Goal: Information Seeking & Learning: Learn about a topic

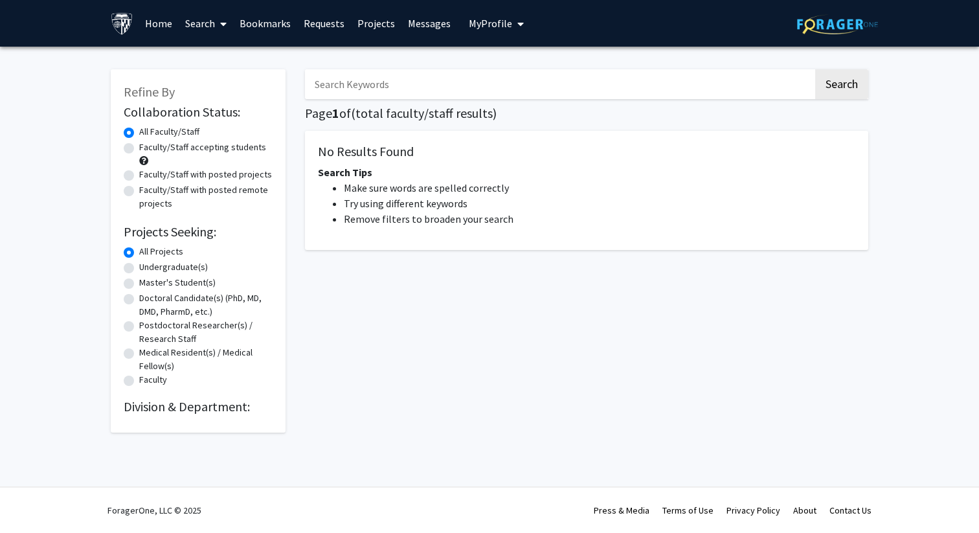
click at [159, 264] on label "Undergraduate(s)" at bounding box center [173, 267] width 69 height 14
click at [148, 264] on input "Undergraduate(s)" at bounding box center [143, 264] width 8 height 8
radio input "true"
click at [183, 146] on label "Faculty/Staff accepting students" at bounding box center [202, 148] width 127 height 14
click at [148, 146] on input "Faculty/Staff accepting students" at bounding box center [143, 145] width 8 height 8
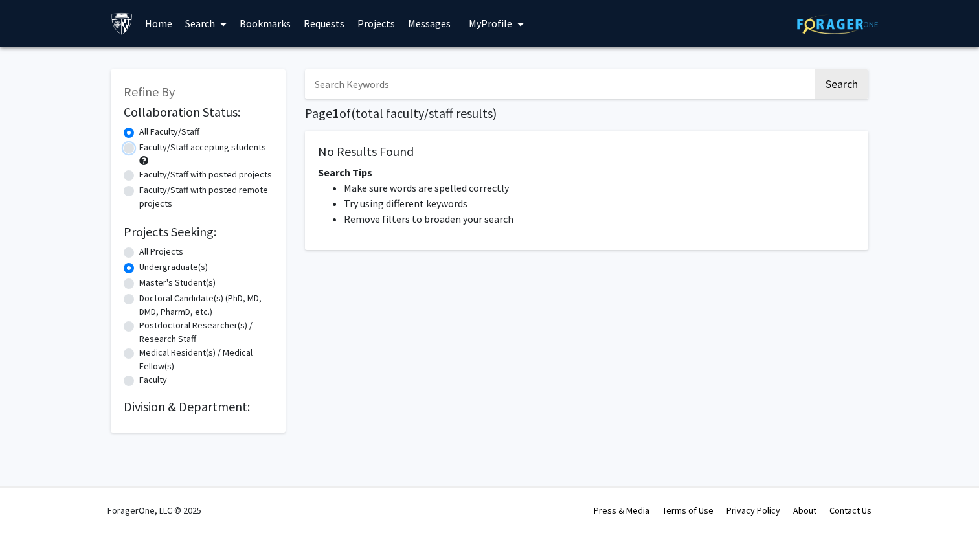
radio input "true"
click at [838, 86] on button "Search" at bounding box center [841, 84] width 53 height 30
radio input "true"
click at [385, 30] on link "Projects" at bounding box center [376, 23] width 51 height 45
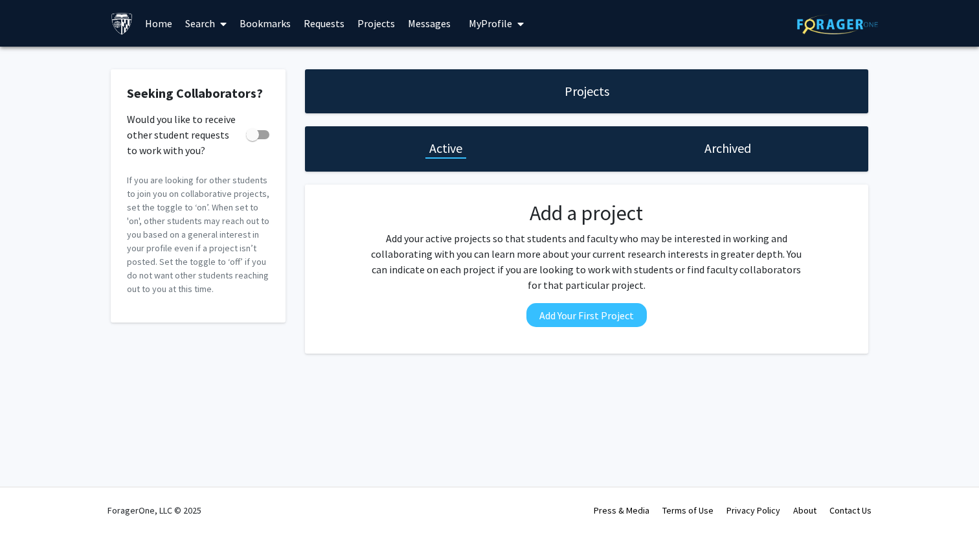
click at [194, 25] on link "Search" at bounding box center [206, 23] width 54 height 45
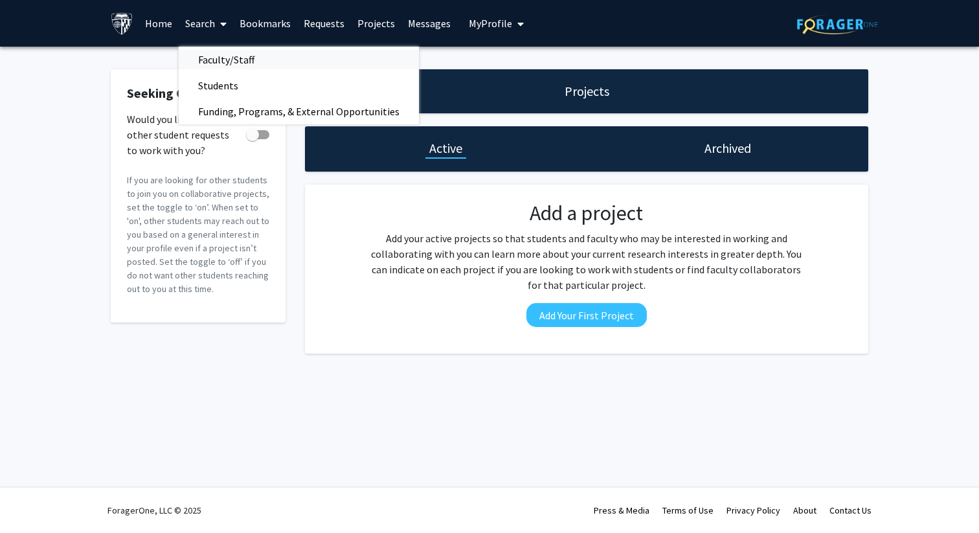
click at [227, 60] on span "Faculty/Staff" at bounding box center [226, 60] width 95 height 26
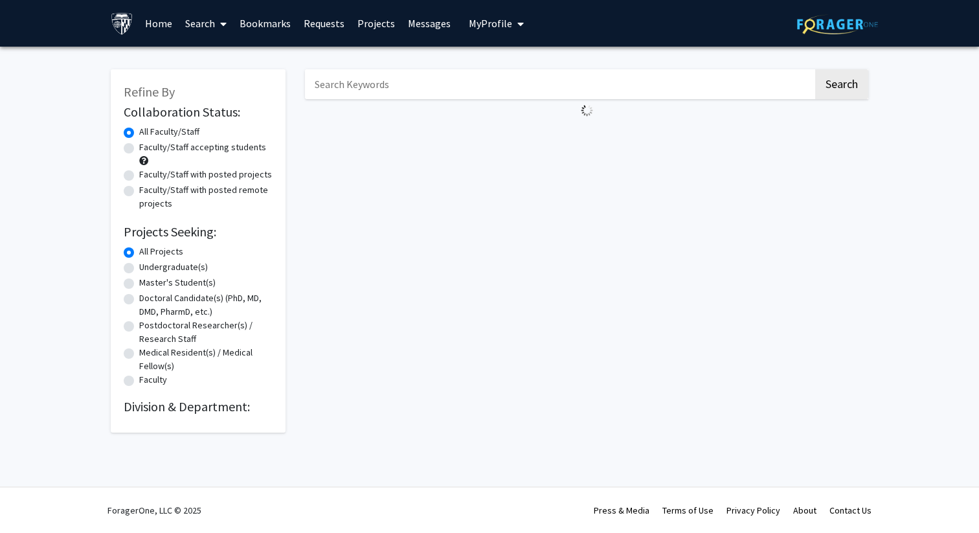
click at [159, 150] on label "Faculty/Staff accepting students" at bounding box center [202, 148] width 127 height 14
click at [148, 149] on input "Faculty/Staff accepting students" at bounding box center [143, 145] width 8 height 8
radio input "true"
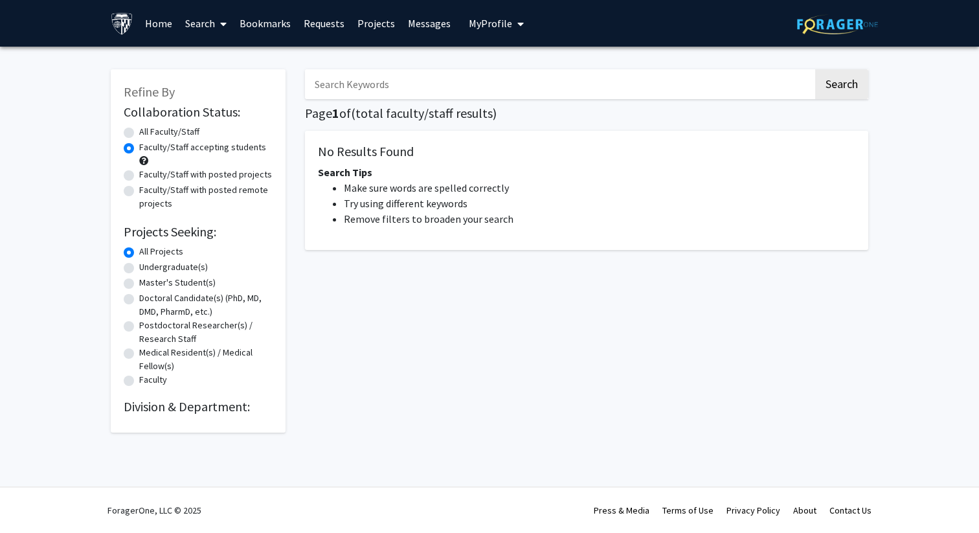
click at [372, 21] on link "Projects" at bounding box center [376, 23] width 51 height 45
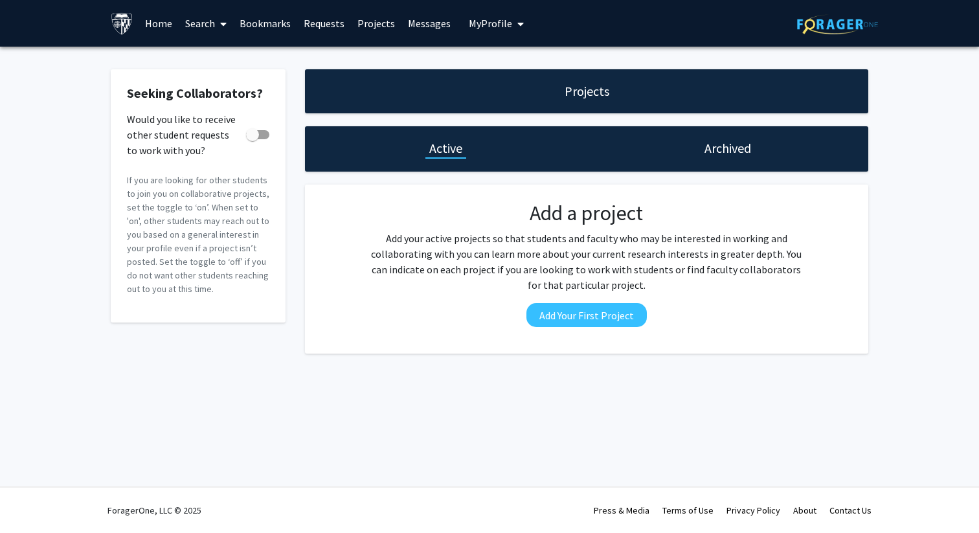
click at [439, 153] on h1 "Active" at bounding box center [445, 148] width 33 height 18
click at [113, 25] on img at bounding box center [122, 23] width 23 height 23
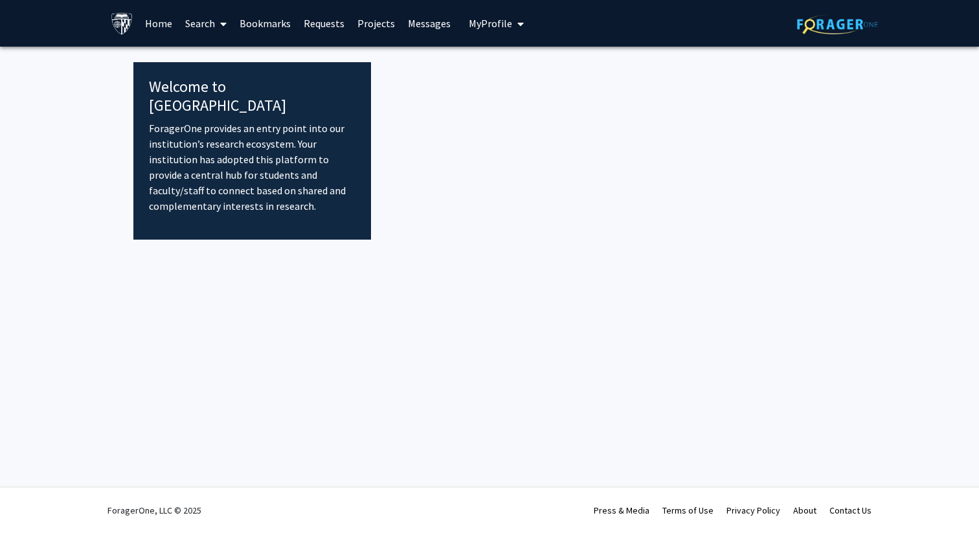
click at [157, 25] on link "Home" at bounding box center [159, 23] width 40 height 45
click at [161, 26] on link "Home" at bounding box center [159, 23] width 40 height 45
click at [161, 21] on link "Home" at bounding box center [159, 23] width 40 height 45
click at [197, 19] on link "Search" at bounding box center [206, 23] width 54 height 45
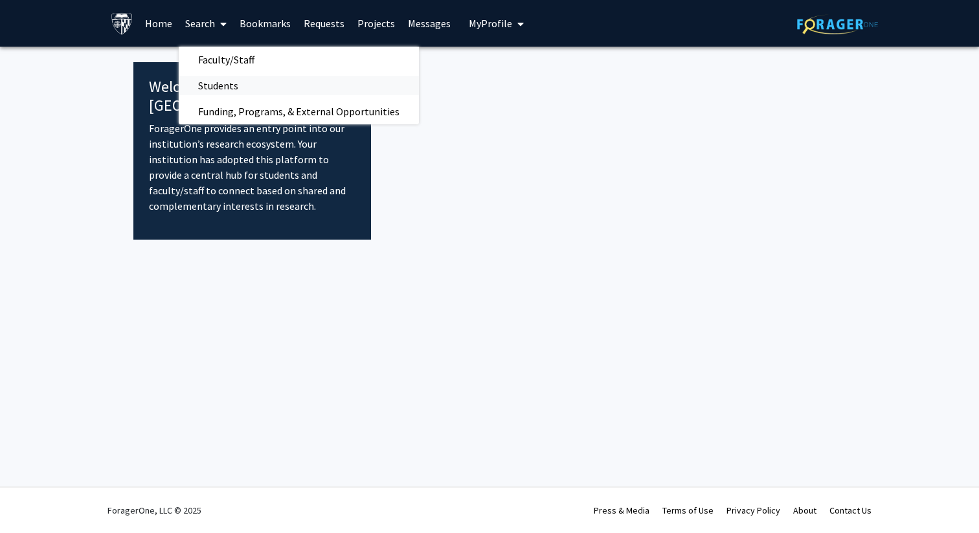
click at [217, 87] on span "Students" at bounding box center [218, 86] width 79 height 26
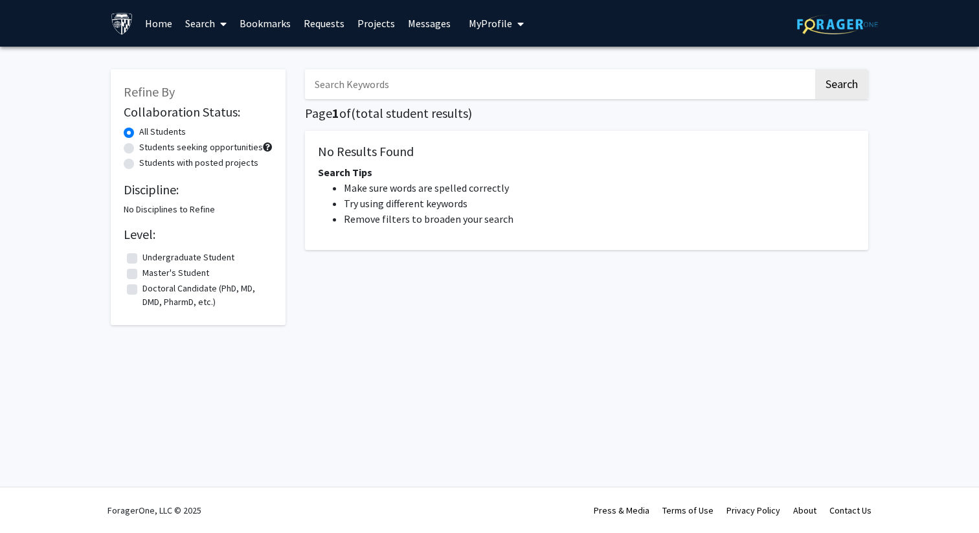
click at [401, 25] on link "Messages" at bounding box center [429, 23] width 56 height 45
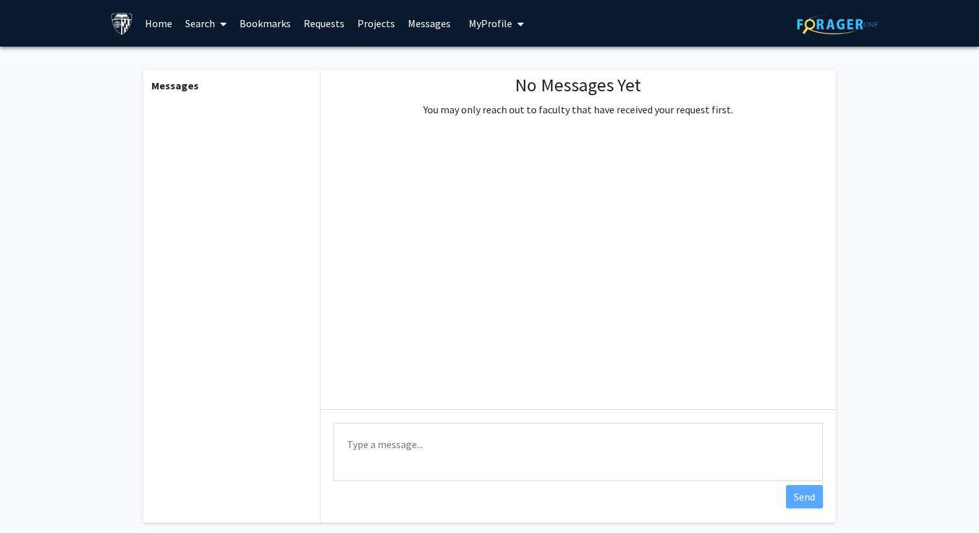
click at [361, 32] on link "Projects" at bounding box center [376, 23] width 51 height 45
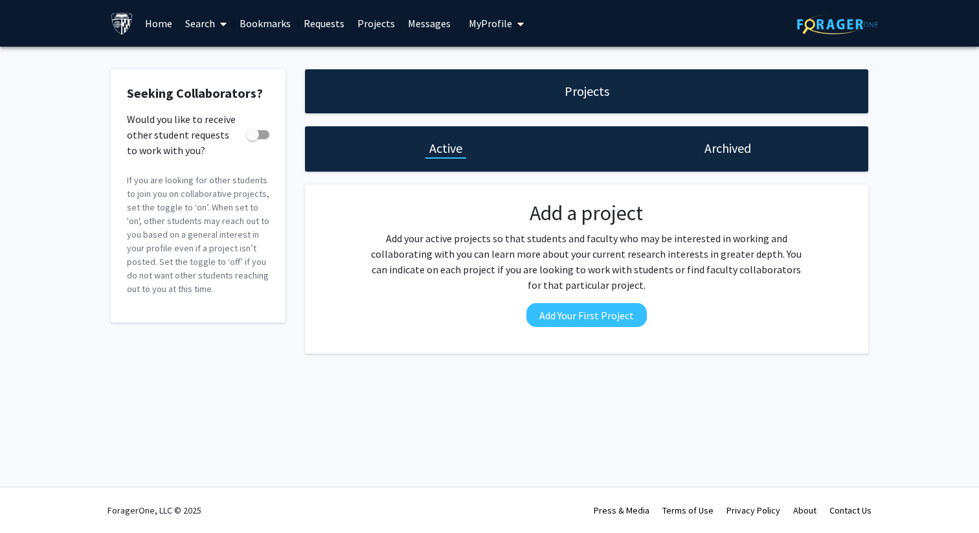
click at [720, 157] on h1 "Archived" at bounding box center [727, 148] width 47 height 18
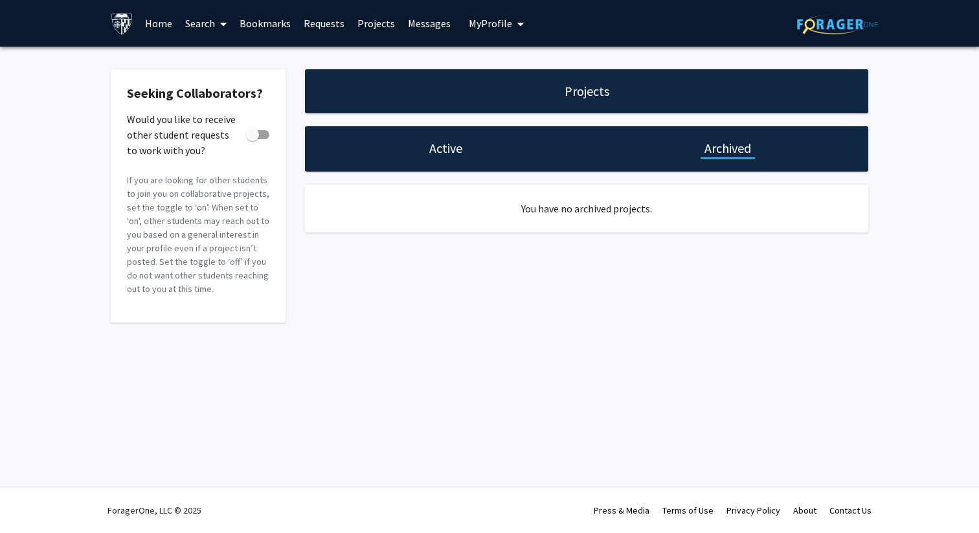
click at [484, 146] on div "Active" at bounding box center [446, 148] width 282 height 45
click at [820, 23] on img at bounding box center [837, 24] width 81 height 20
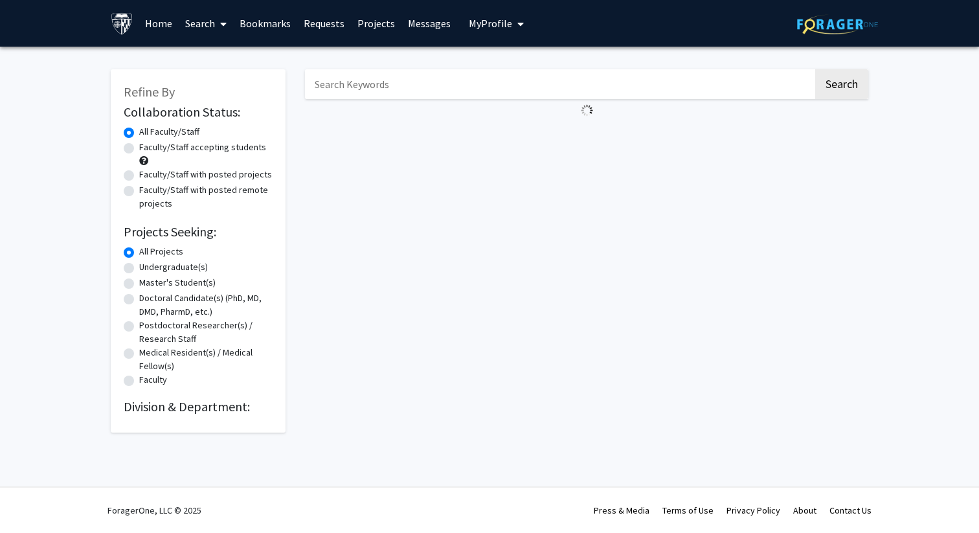
click at [820, 23] on img at bounding box center [837, 24] width 81 height 20
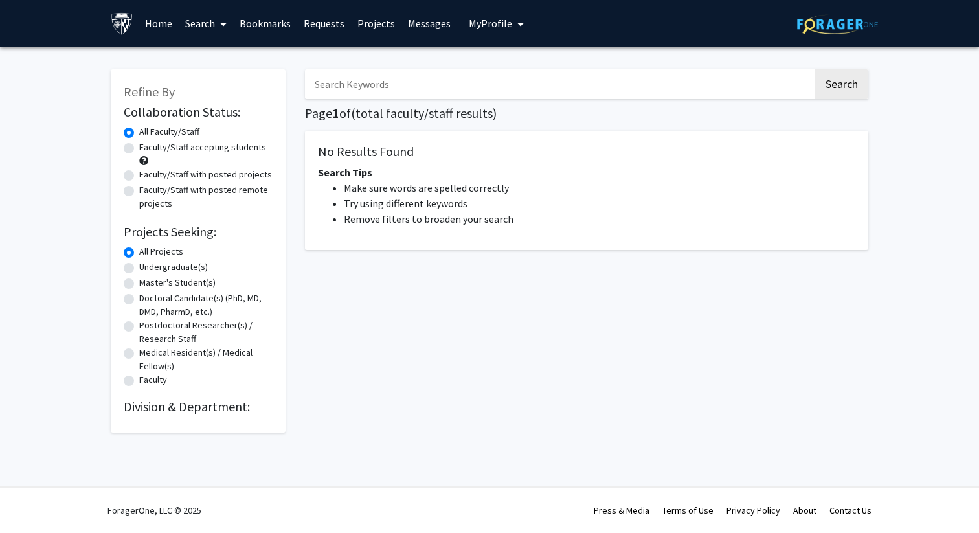
click at [161, 276] on label "Master's Student(s)" at bounding box center [177, 283] width 76 height 14
click at [148, 276] on input "Master's Student(s)" at bounding box center [143, 280] width 8 height 8
radio input "true"
click at [161, 265] on label "Undergraduate(s)" at bounding box center [173, 267] width 69 height 14
click at [148, 265] on input "Undergraduate(s)" at bounding box center [143, 264] width 8 height 8
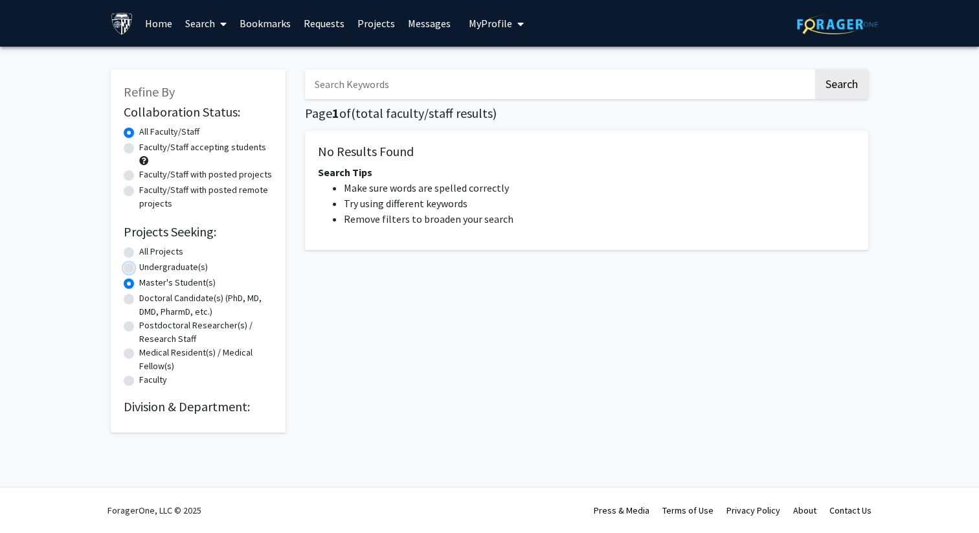
radio input "true"
click at [398, 103] on div "Search Page 1 of ( total faculty/staff results) No Results Found Search Tips Ma…" at bounding box center [586, 244] width 583 height 376
click at [228, 109] on h2 "Collaboration Status:" at bounding box center [198, 112] width 149 height 16
click at [205, 105] on h2 "Collaboration Status:" at bounding box center [198, 112] width 149 height 16
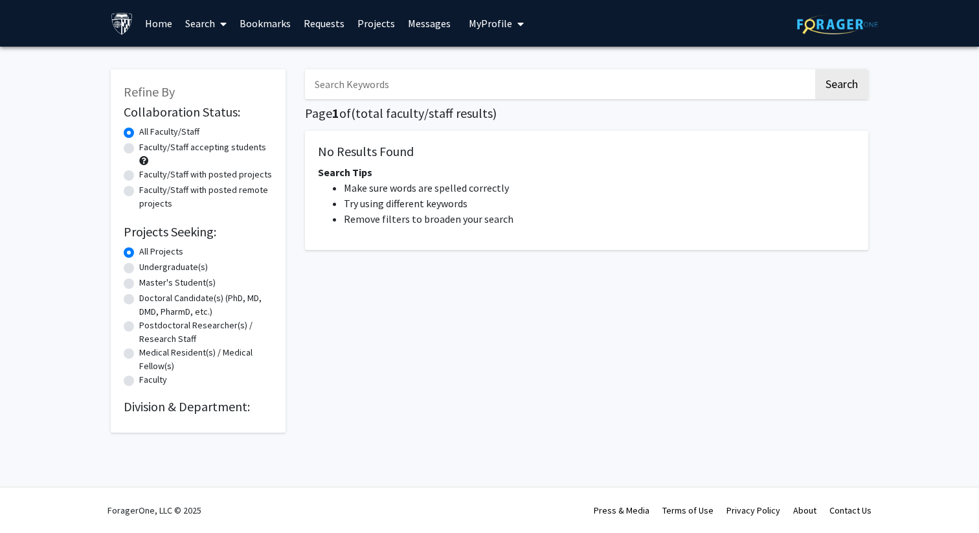
click at [267, 19] on link "Bookmarks" at bounding box center [265, 23] width 64 height 45
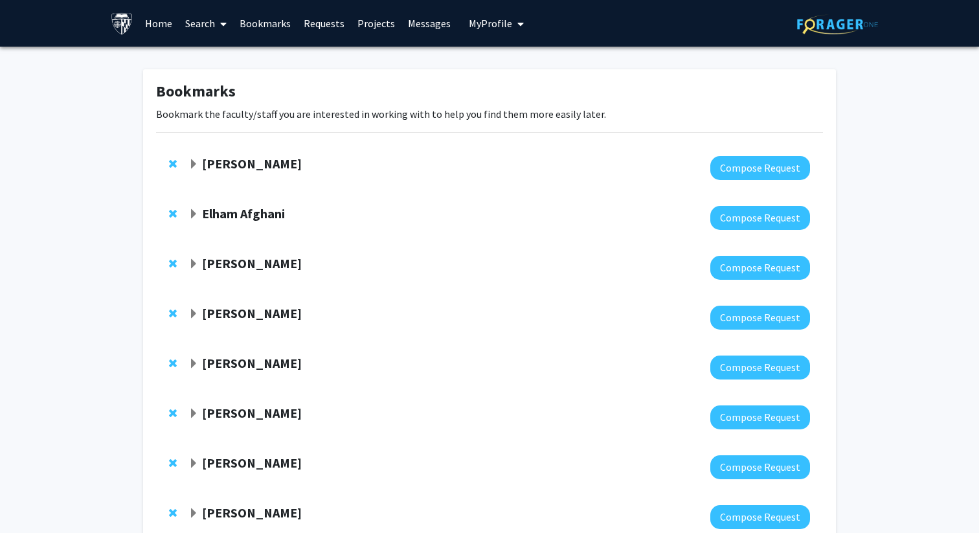
click at [286, 167] on div "Jun Hua" at bounding box center [328, 164] width 280 height 16
click at [238, 167] on strong "Jun Hua" at bounding box center [252, 163] width 100 height 16
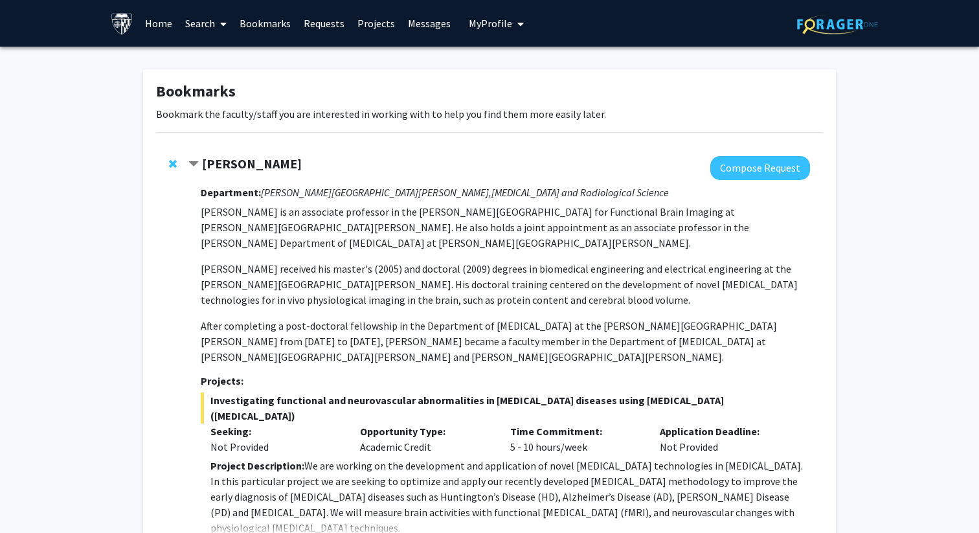
click at [233, 157] on strong "Jun Hua" at bounding box center [252, 163] width 100 height 16
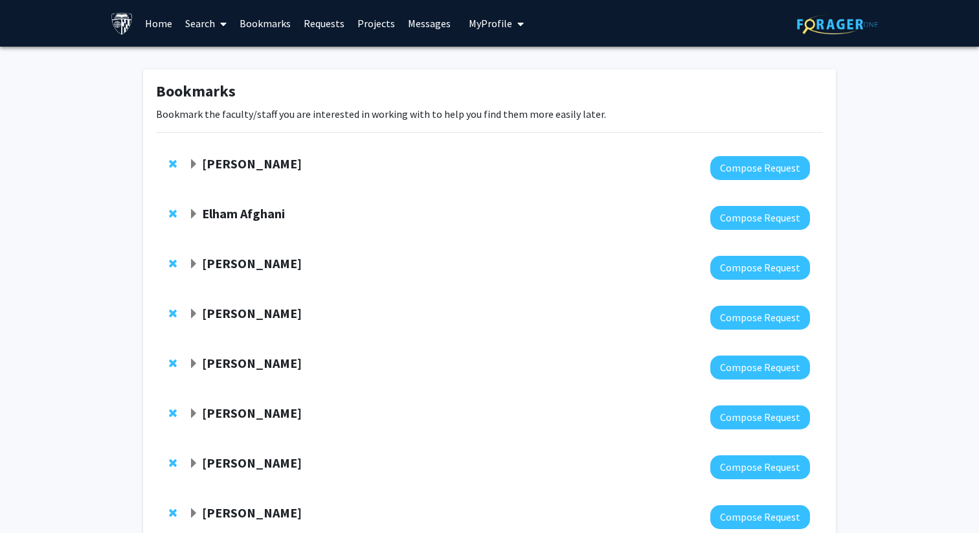
click at [251, 214] on strong "Elham Afghani" at bounding box center [243, 213] width 83 height 16
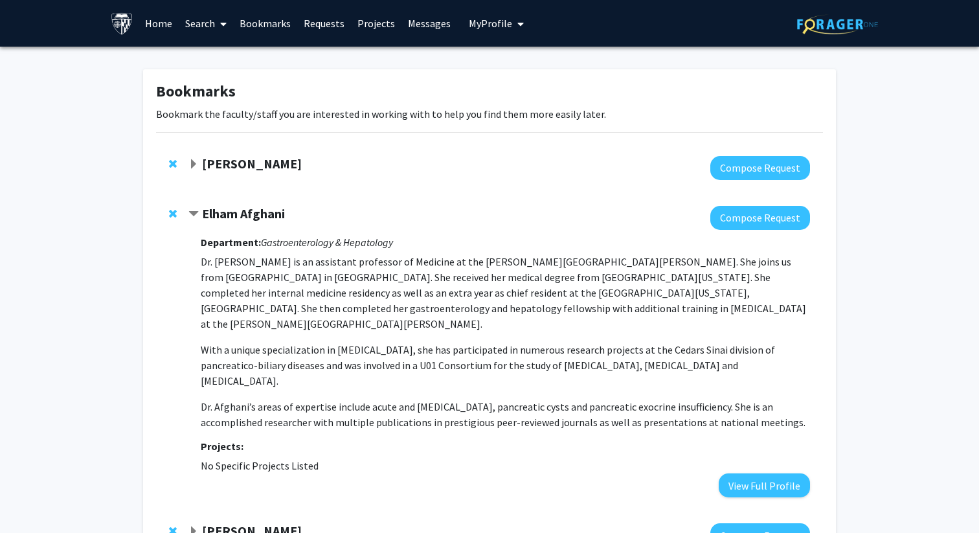
click at [252, 214] on strong "Elham Afghani" at bounding box center [243, 213] width 83 height 16
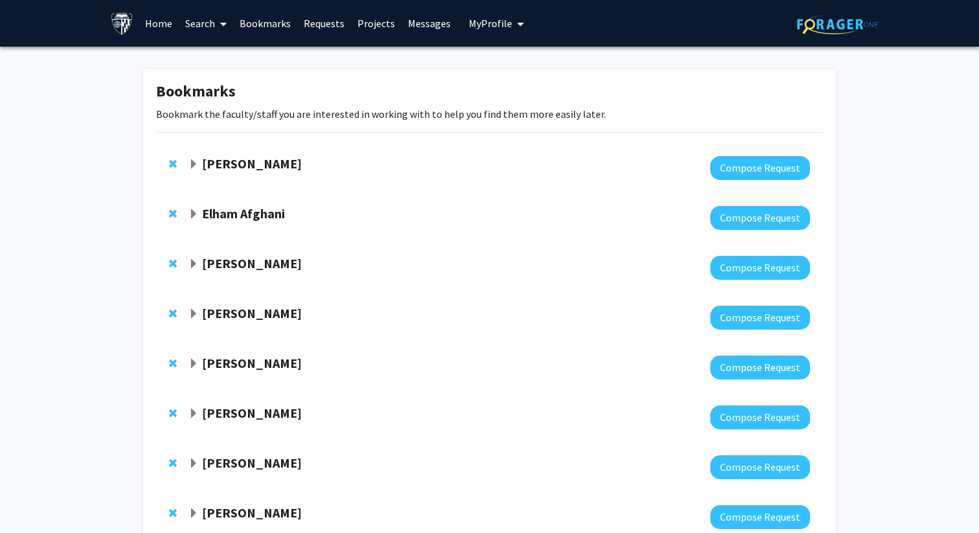
click at [351, 24] on link "Projects" at bounding box center [376, 23] width 51 height 45
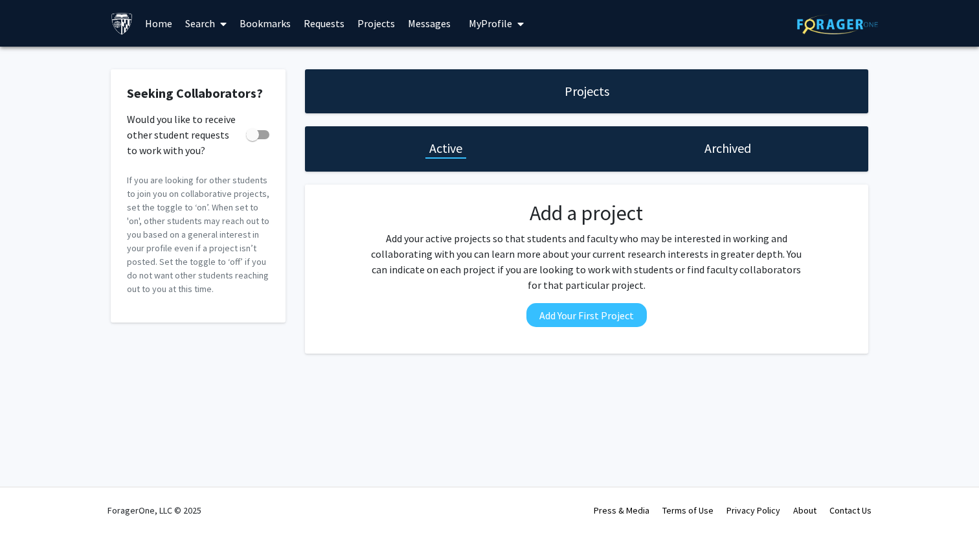
click at [392, 127] on div "Active" at bounding box center [446, 148] width 282 height 45
click at [276, 14] on link "Bookmarks" at bounding box center [265, 23] width 64 height 45
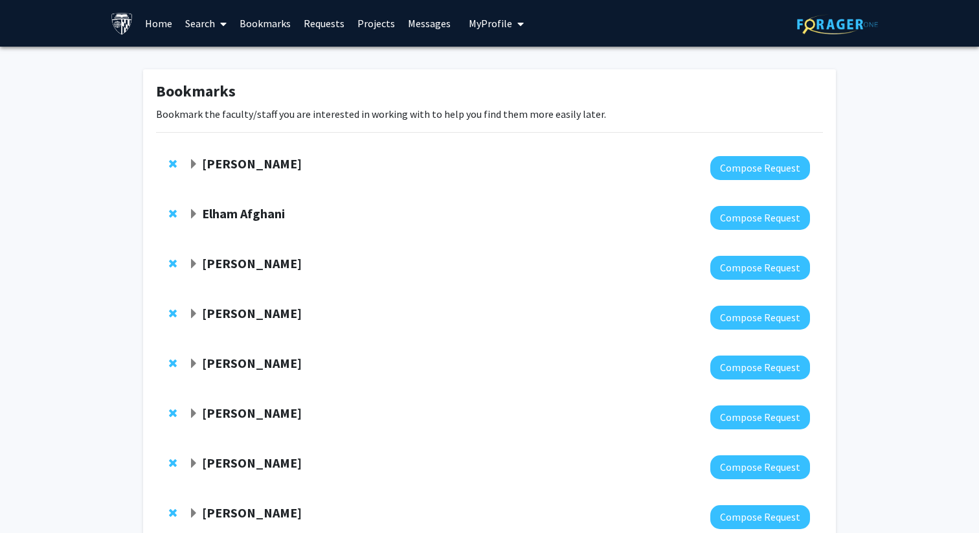
click at [320, 29] on link "Requests" at bounding box center [324, 23] width 54 height 45
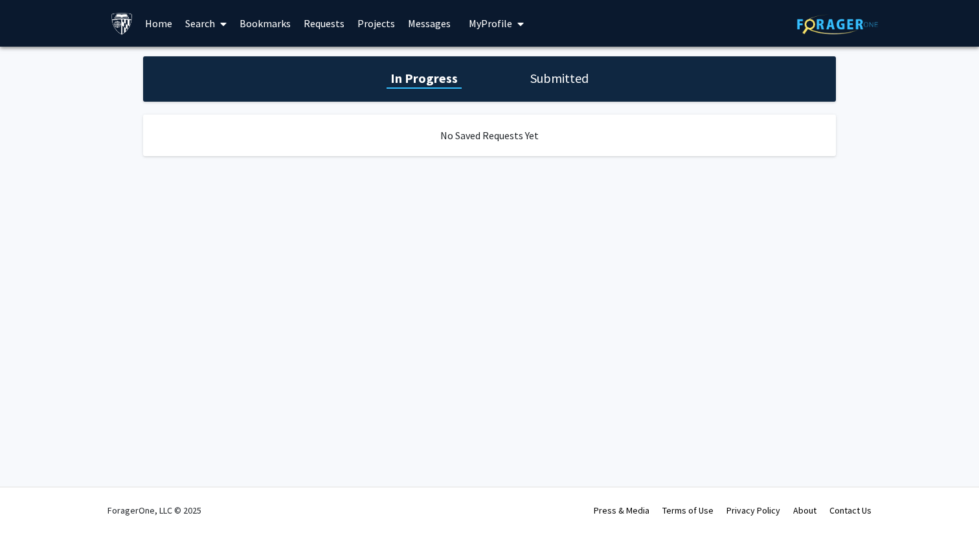
click at [205, 30] on link "Search" at bounding box center [206, 23] width 54 height 45
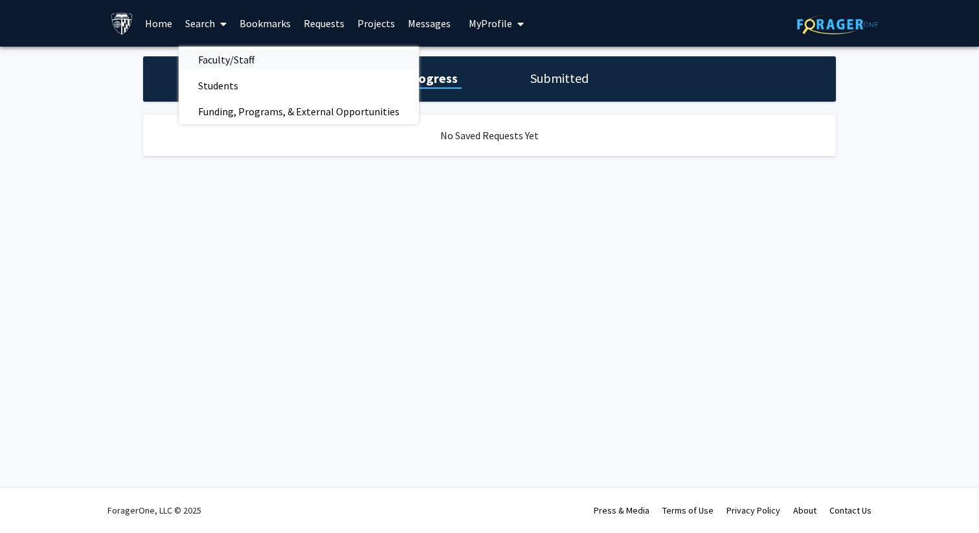
click at [228, 61] on span "Faculty/Staff" at bounding box center [226, 60] width 95 height 26
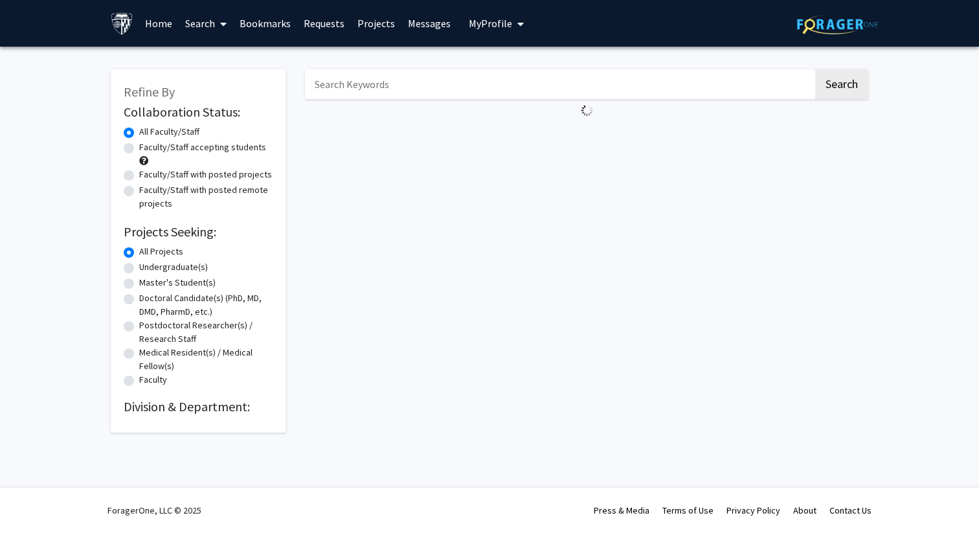
click at [196, 150] on label "Faculty/Staff accepting students" at bounding box center [202, 148] width 127 height 14
click at [148, 149] on input "Faculty/Staff accepting students" at bounding box center [143, 145] width 8 height 8
radio input "true"
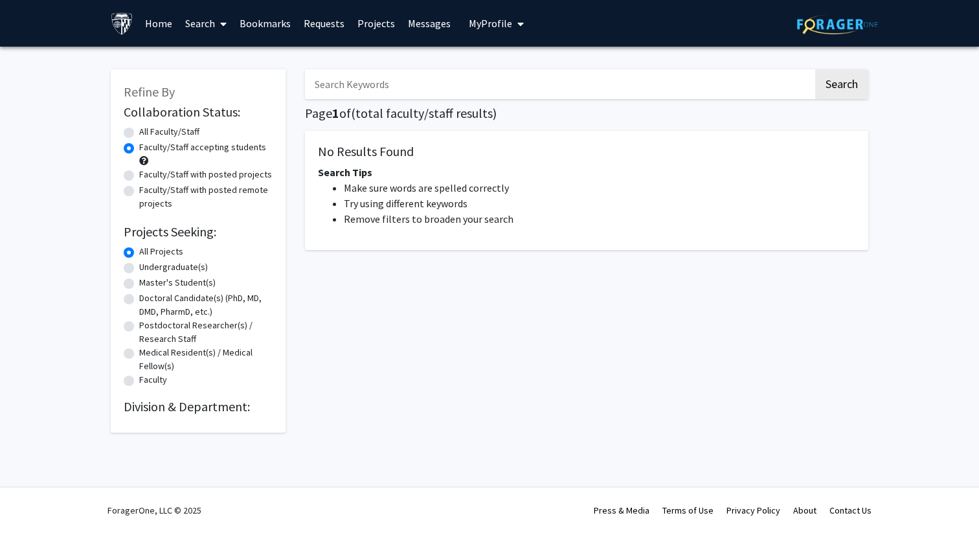
click at [188, 130] on label "All Faculty/Staff" at bounding box center [169, 132] width 60 height 14
click at [148, 130] on input "All Faculty/Staff" at bounding box center [143, 129] width 8 height 8
radio input "true"
click at [182, 170] on label "Faculty/Staff with posted projects" at bounding box center [205, 175] width 133 height 14
click at [148, 170] on input "Faculty/Staff with posted projects" at bounding box center [143, 172] width 8 height 8
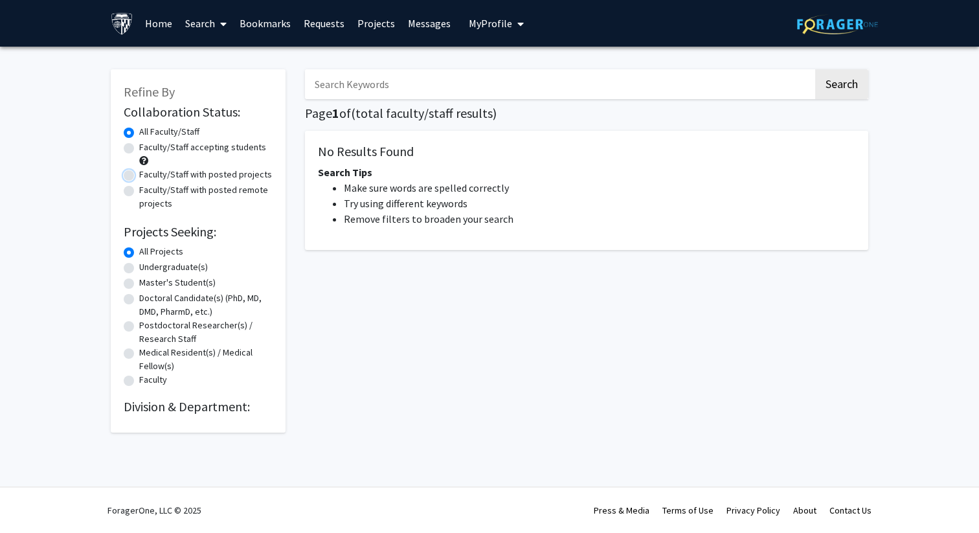
radio input "true"
click at [168, 265] on label "Undergraduate(s)" at bounding box center [173, 267] width 69 height 14
click at [148, 265] on input "Undergraduate(s)" at bounding box center [143, 264] width 8 height 8
radio input "true"
click at [161, 133] on label "All Faculty/Staff" at bounding box center [169, 132] width 60 height 14
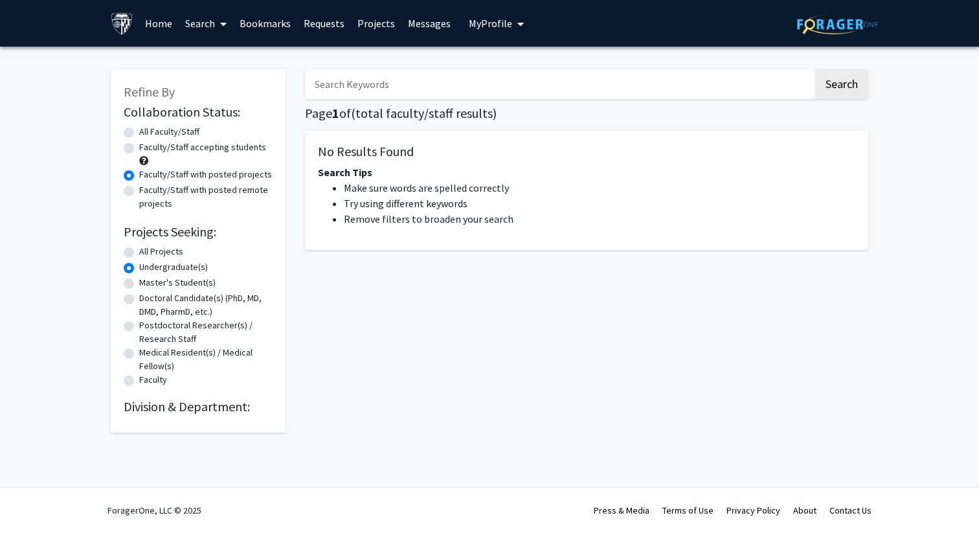
click at [148, 133] on input "All Faculty/Staff" at bounding box center [143, 129] width 8 height 8
radio input "true"
click at [371, 82] on input "Search Keywords" at bounding box center [559, 84] width 508 height 30
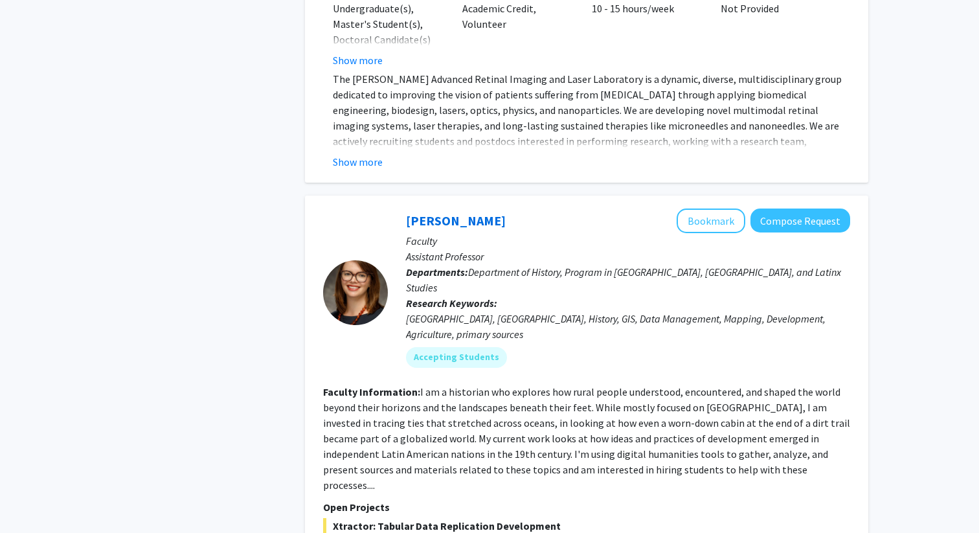
scroll to position [5583, 0]
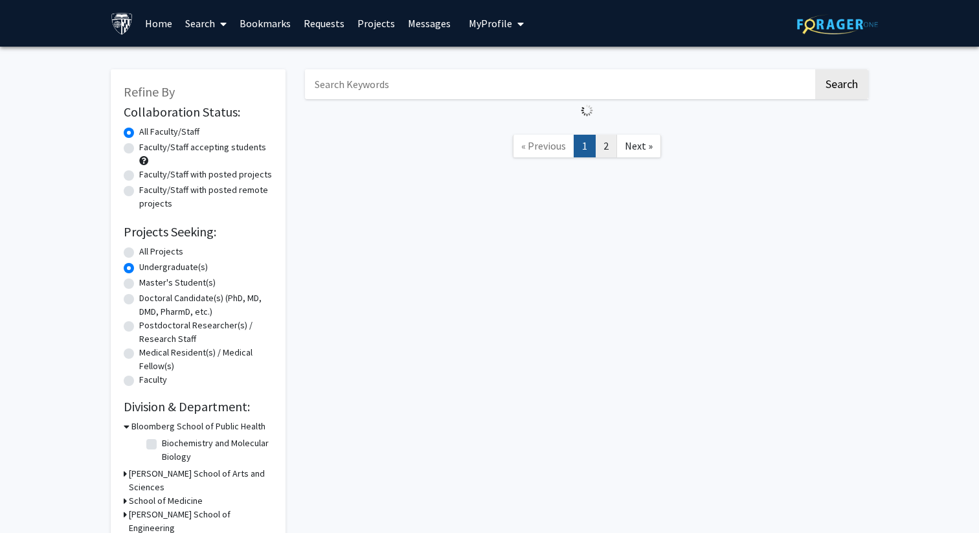
click at [607, 154] on link "2" at bounding box center [606, 146] width 22 height 23
click at [518, 25] on icon "My profile dropdown to access profile and logout" at bounding box center [520, 24] width 6 height 10
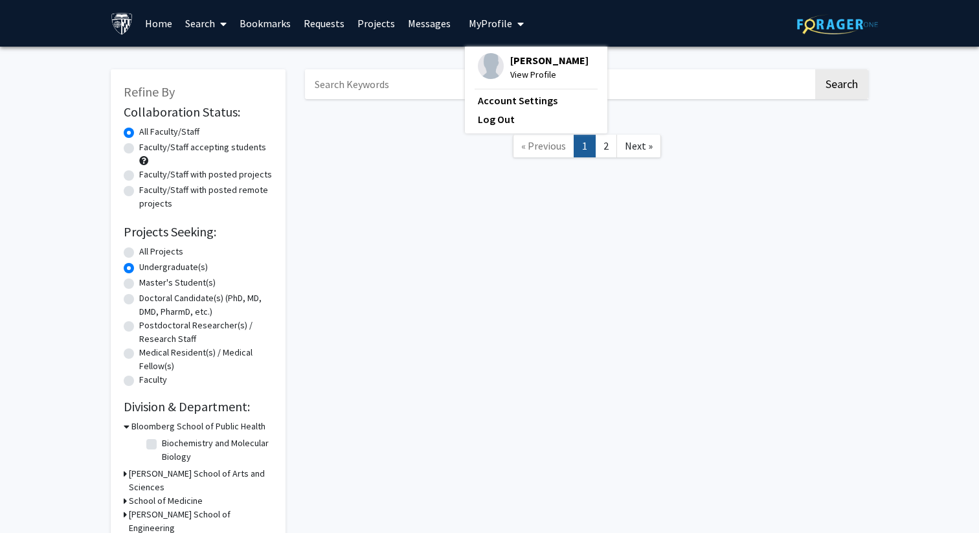
click at [416, 89] on input "Search Keywords" at bounding box center [559, 84] width 508 height 30
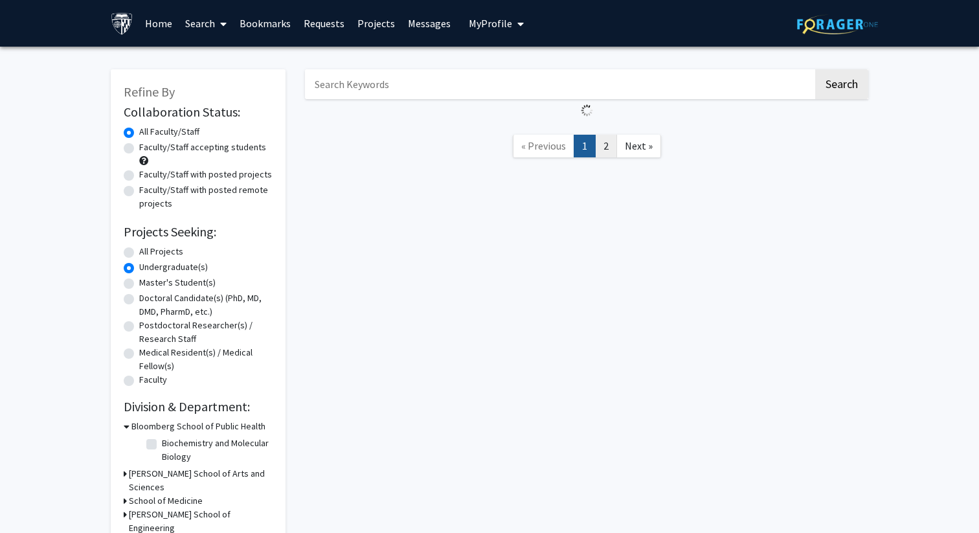
click at [607, 150] on link "2" at bounding box center [606, 146] width 22 height 23
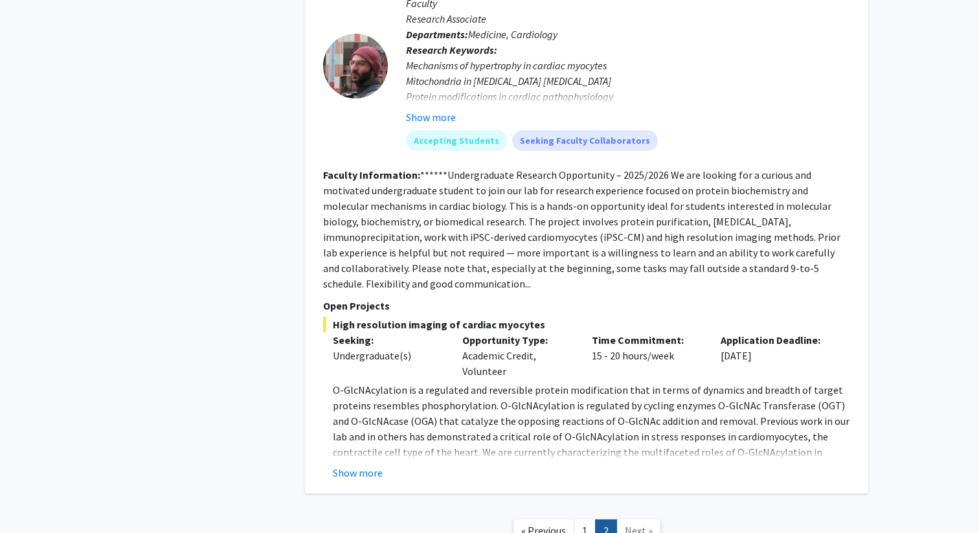
scroll to position [2501, 0]
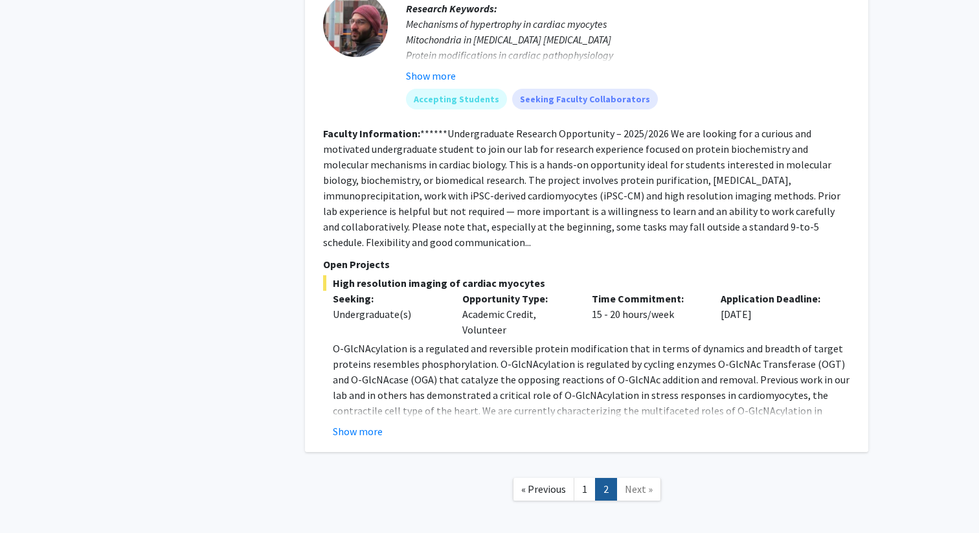
click at [631, 478] on link "Next »" at bounding box center [638, 489] width 45 height 23
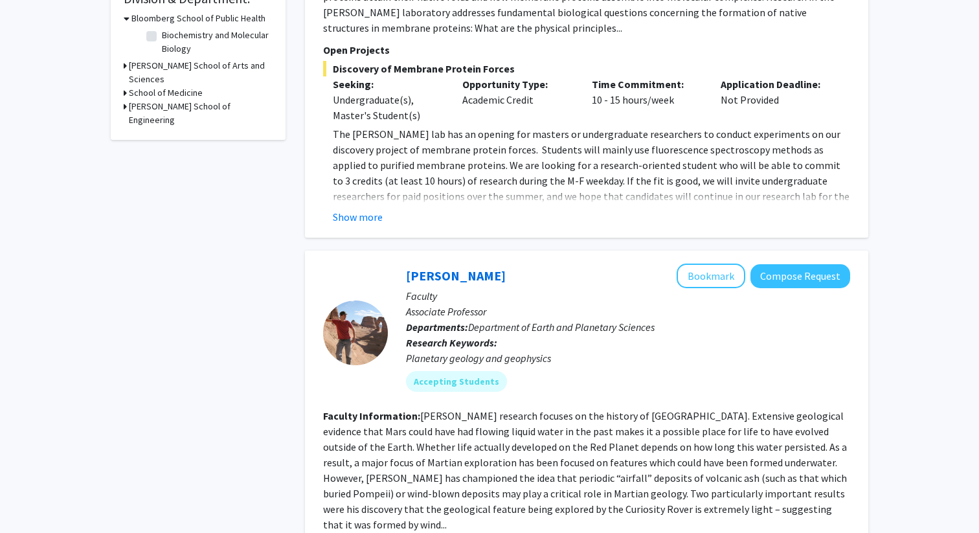
scroll to position [397, 0]
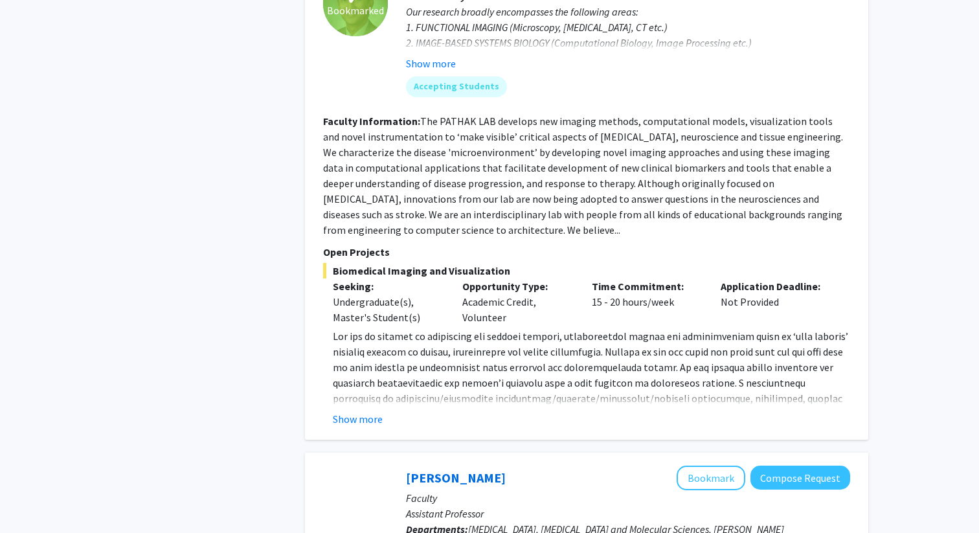
scroll to position [3295, 0]
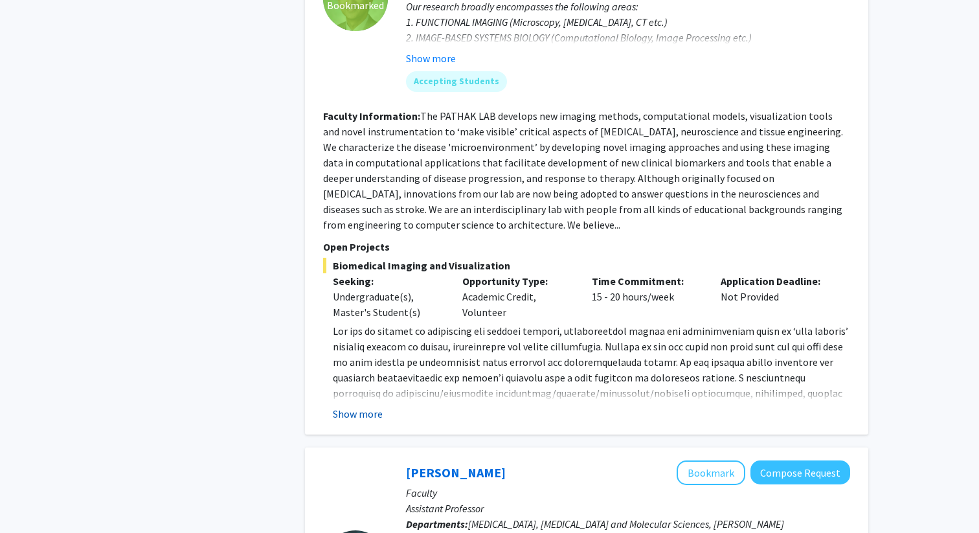
click at [363, 406] on button "Show more" at bounding box center [358, 414] width 50 height 16
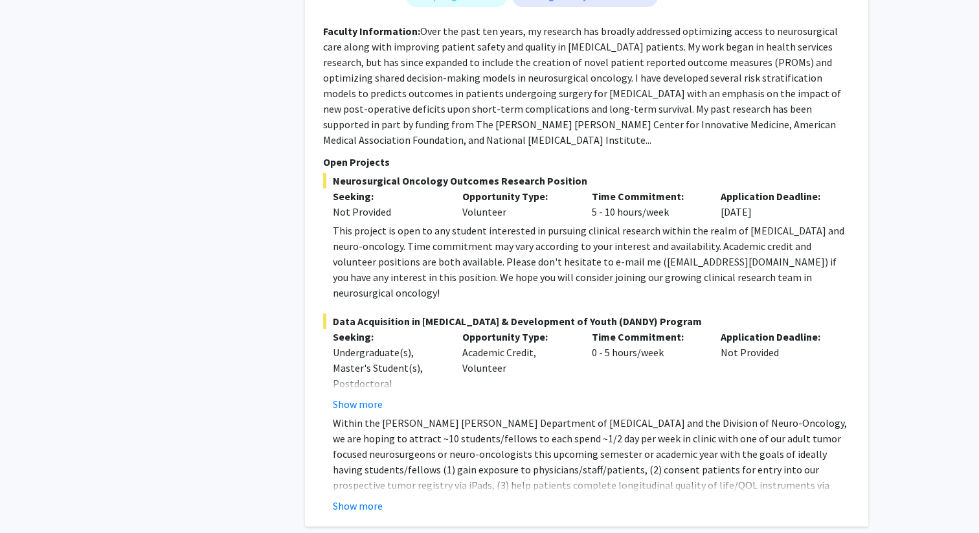
scroll to position [4022, 0]
click at [355, 497] on button "Show more" at bounding box center [358, 505] width 50 height 16
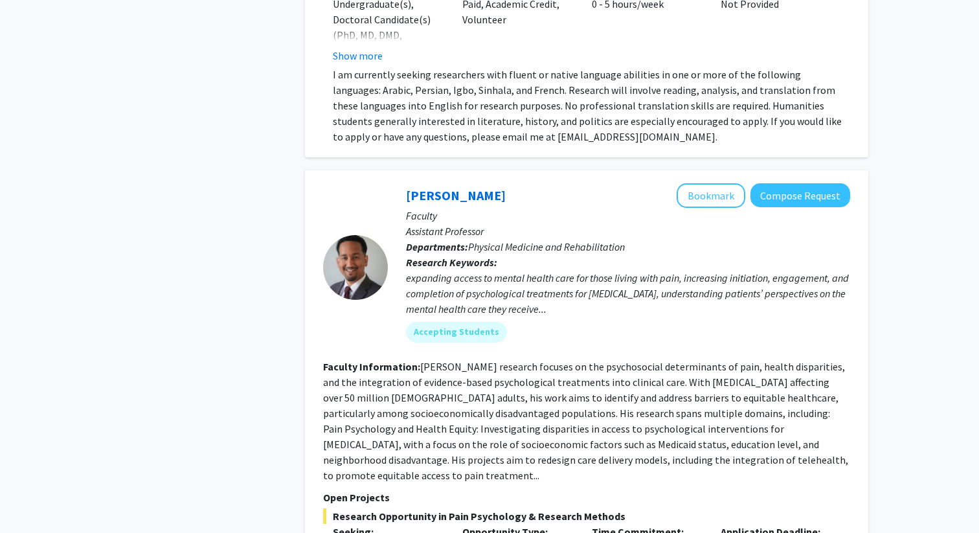
scroll to position [2161, 0]
